Goal: Information Seeking & Learning: Compare options

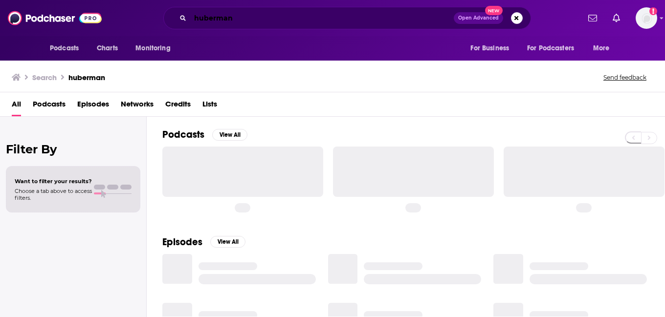
click at [216, 18] on input "huberman" at bounding box center [321, 18] width 263 height 16
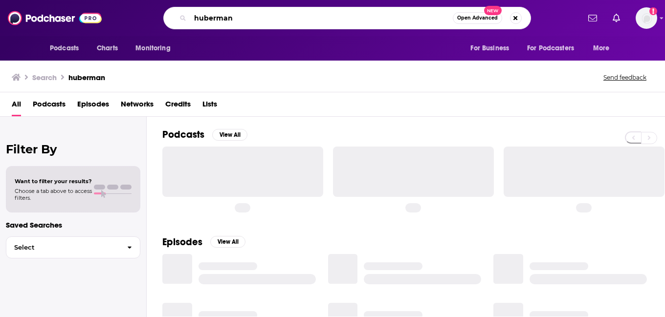
click at [216, 18] on input "huberman" at bounding box center [321, 18] width 262 height 16
paste input "Money with [PERSON_NAME]"
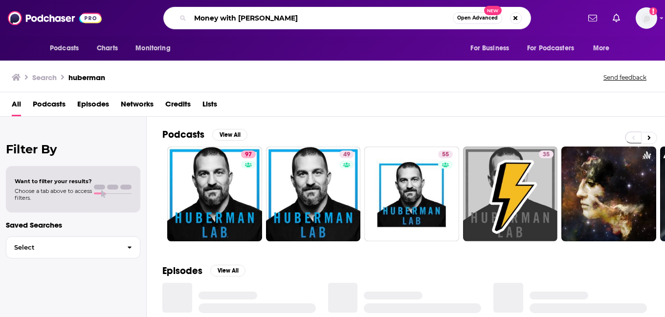
type input "Money with [PERSON_NAME]"
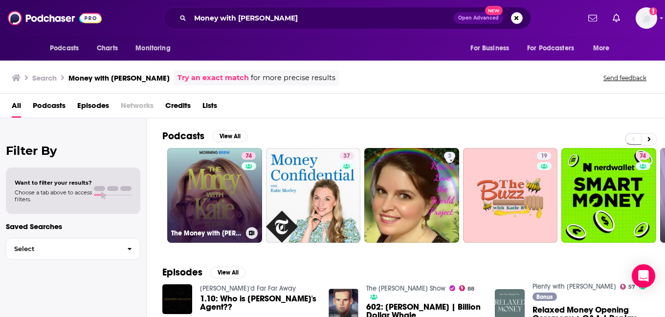
click at [218, 198] on link "74 The Money with [PERSON_NAME] Show" at bounding box center [214, 195] width 95 height 95
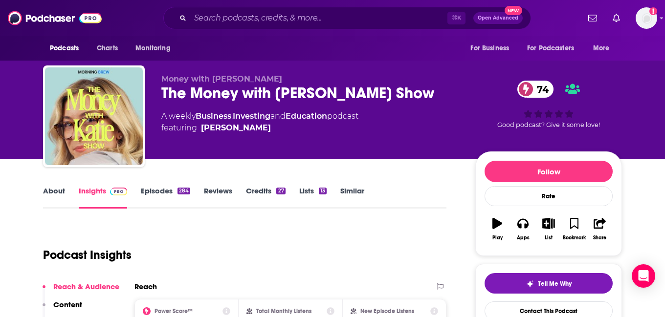
scroll to position [145, 0]
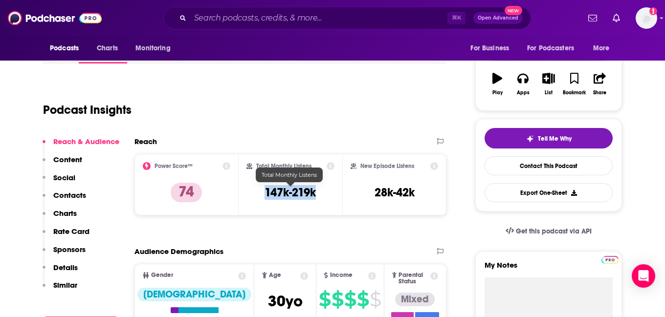
drag, startPoint x: 325, startPoint y: 195, endPoint x: 256, endPoint y: 193, distance: 69.9
click at [256, 193] on div "Total Monthly Listens 147k-219k" at bounding box center [290, 184] width 88 height 45
copy h3 "147k-219k"
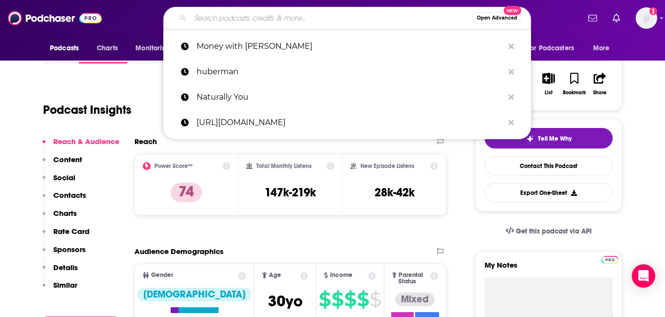
click at [314, 22] on input "Search podcasts, credits, & more..." at bounding box center [331, 18] width 282 height 16
paste input "Planet Money"
type input "Planet Money"
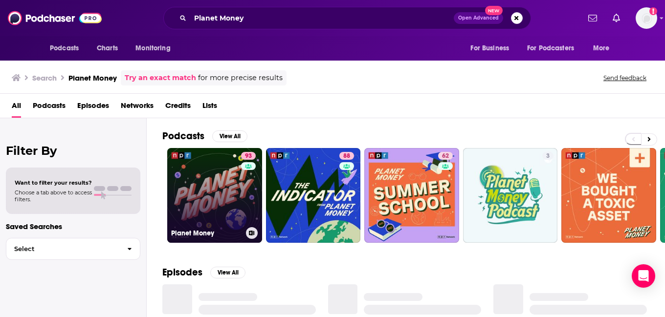
click at [231, 196] on link "93 Planet Money" at bounding box center [214, 195] width 95 height 95
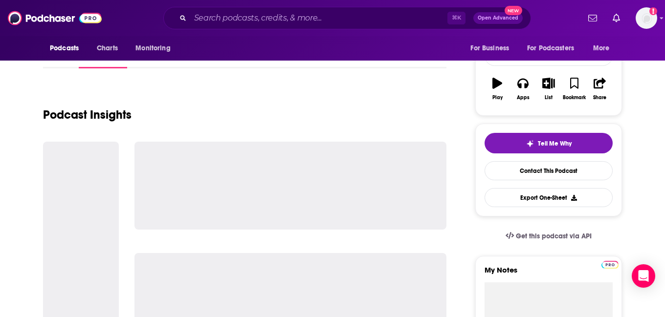
scroll to position [140, 0]
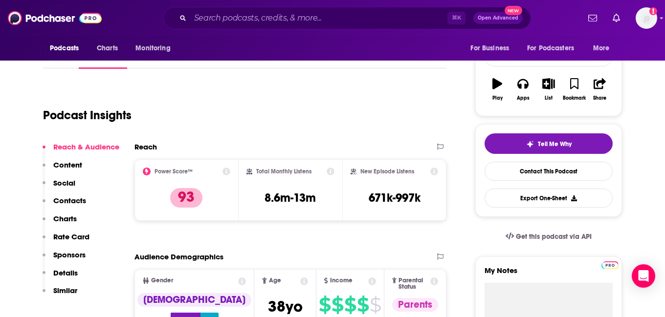
click at [284, 198] on h3 "8.6m-13m" at bounding box center [289, 198] width 51 height 15
click at [295, 23] on input "Search podcasts, credits, & more..." at bounding box center [318, 18] width 257 height 16
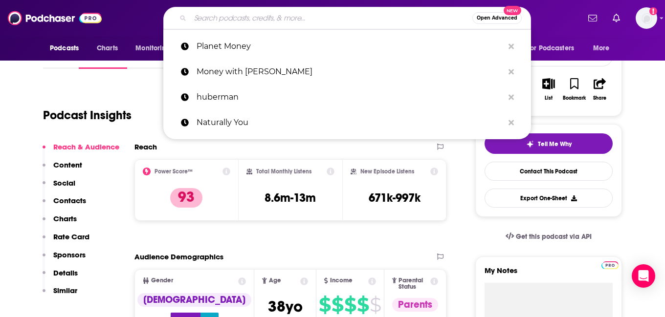
paste input "Odd Lots"
type input "Odd Lots"
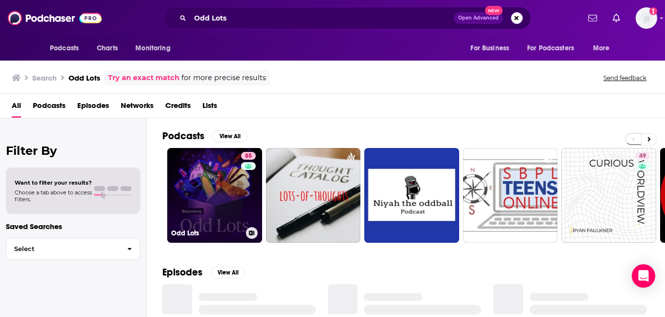
click at [213, 183] on link "85 Odd Lots" at bounding box center [214, 195] width 95 height 95
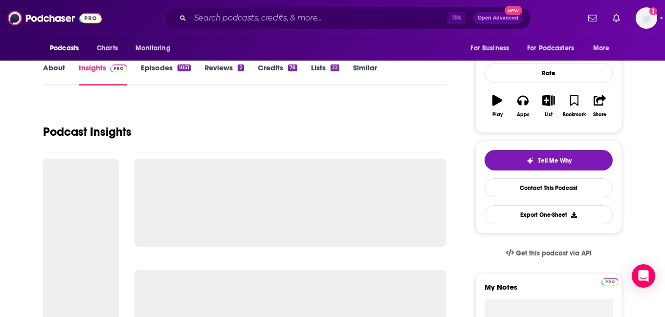
scroll to position [145, 0]
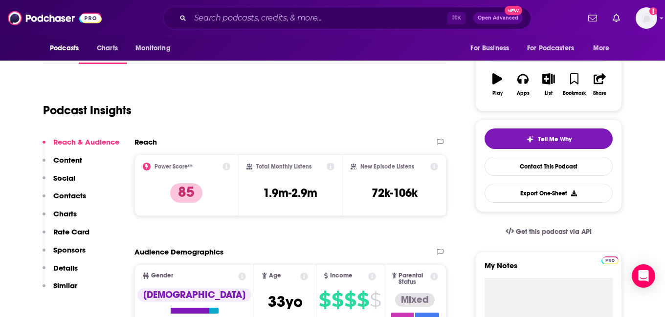
click at [287, 192] on h3 "1.9m-2.9m" at bounding box center [290, 193] width 54 height 15
copy div "1.9m-2.9m"
click at [284, 13] on input "Search podcasts, credits, & more..." at bounding box center [318, 18] width 257 height 16
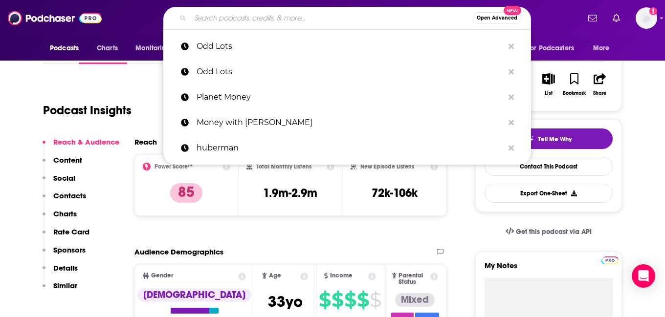
paste input "We Study Billionaires"
type input "We Study Billionaires"
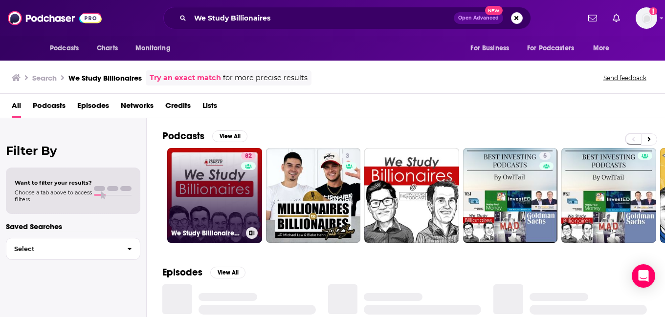
click at [221, 185] on link "82 We Study Billionaires - The Investor’s Podcast Network" at bounding box center [214, 195] width 95 height 95
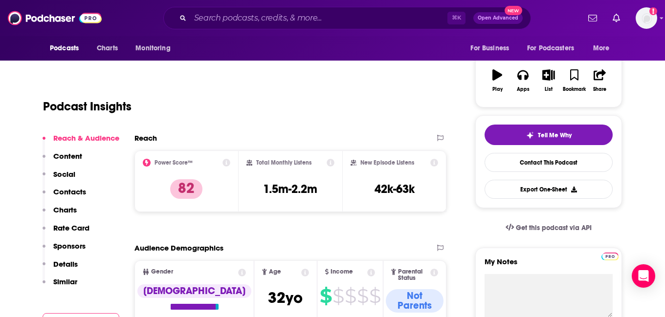
scroll to position [149, 0]
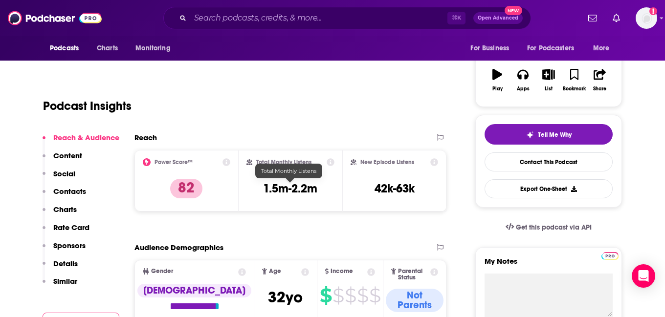
click at [280, 187] on h3 "1.5m-2.2m" at bounding box center [290, 188] width 54 height 15
copy div "1.5m-2.2m"
click at [270, 14] on input "Search podcasts, credits, & more..." at bounding box center [318, 18] width 257 height 16
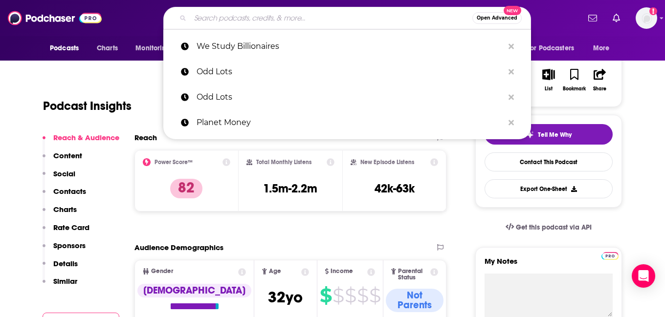
paste input "Not Investment Advice"
type input "Not Investment Advice"
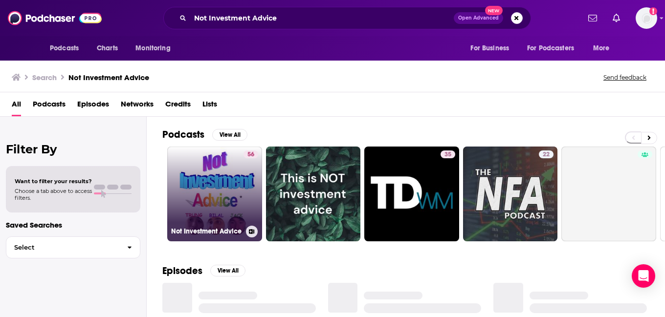
click at [243, 184] on div "56" at bounding box center [250, 188] width 15 height 75
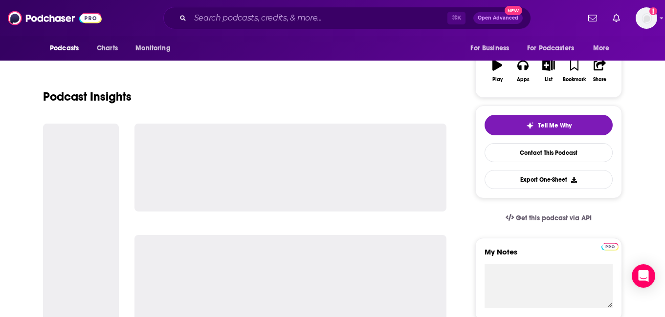
scroll to position [159, 0]
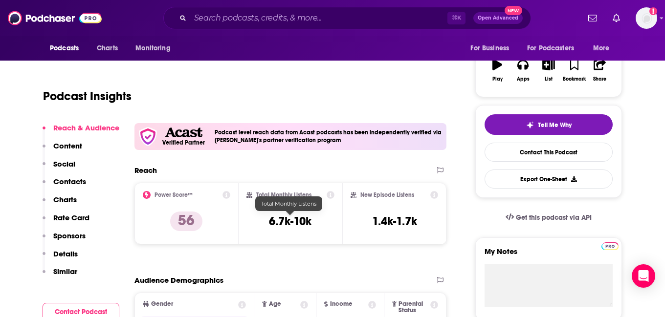
click at [288, 222] on h3 "6.7k-10k" at bounding box center [290, 221] width 43 height 15
copy div "6.7k-10k"
click at [291, 15] on input "Search podcasts, credits, & more..." at bounding box center [318, 18] width 257 height 16
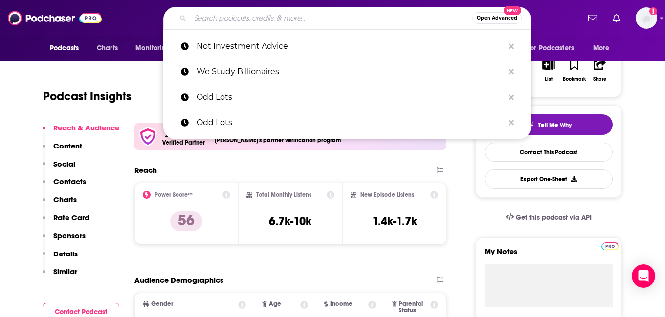
paste input "CNBC’s Fast Money"
type input "CNBC’s Fast Money"
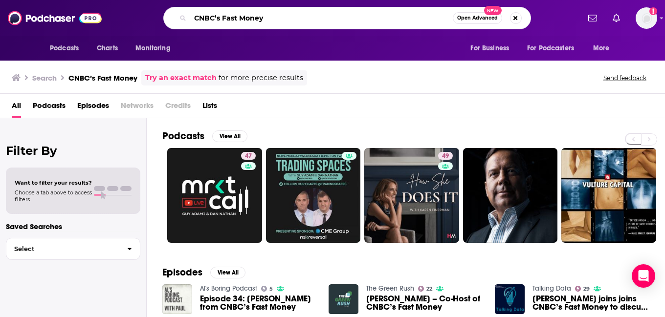
click at [284, 21] on input "CNBC’s Fast Money" at bounding box center [321, 18] width 262 height 16
paste input "Business Casual (Morning Brew)"
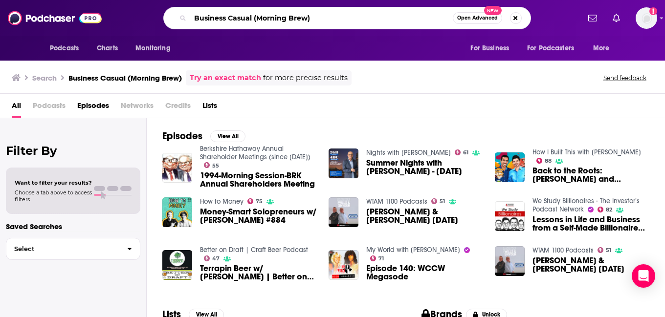
drag, startPoint x: 321, startPoint y: 17, endPoint x: 249, endPoint y: 17, distance: 71.3
click at [249, 17] on input "Business Casual (Morning Brew)" at bounding box center [321, 18] width 262 height 16
type input "Business Casual"
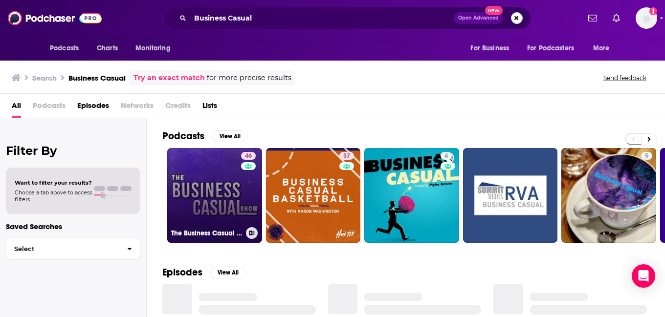
click at [212, 175] on link "46 The Business Casual Show" at bounding box center [214, 195] width 95 height 95
